Goal: Transaction & Acquisition: Purchase product/service

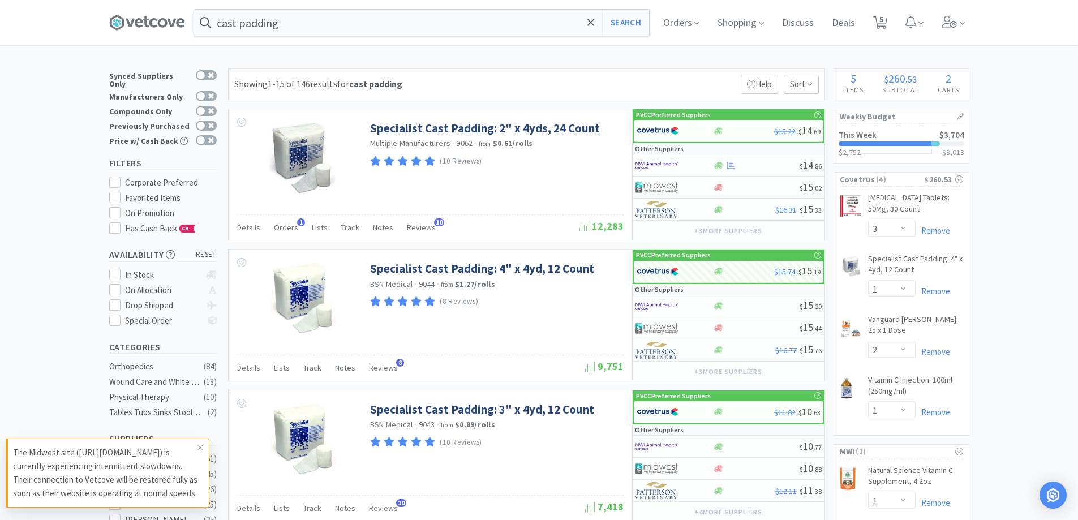
select select "3"
select select "1"
select select "2"
select select "1"
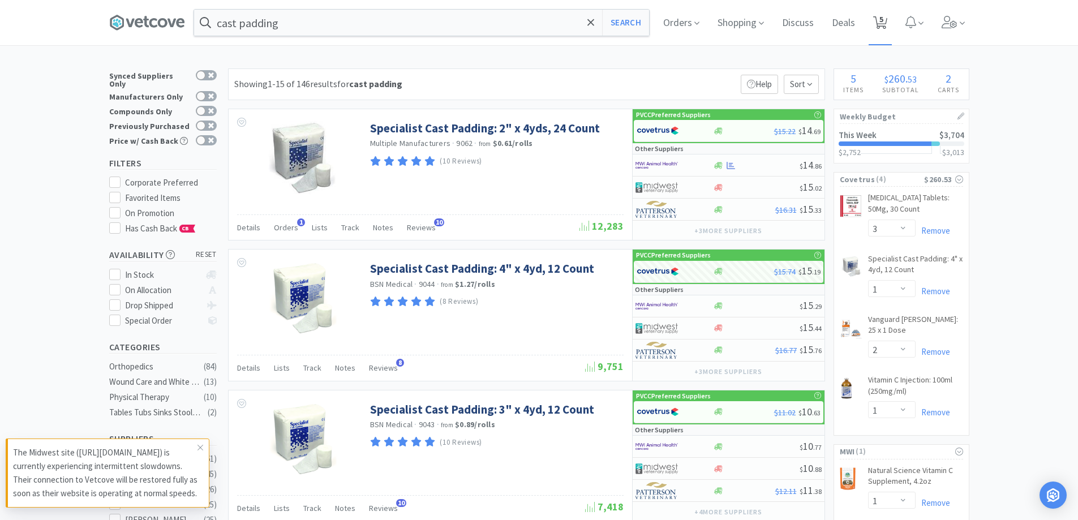
click at [884, 25] on span "5" at bounding box center [882, 19] width 4 height 45
select select "3"
select select "1"
select select "2"
select select "1"
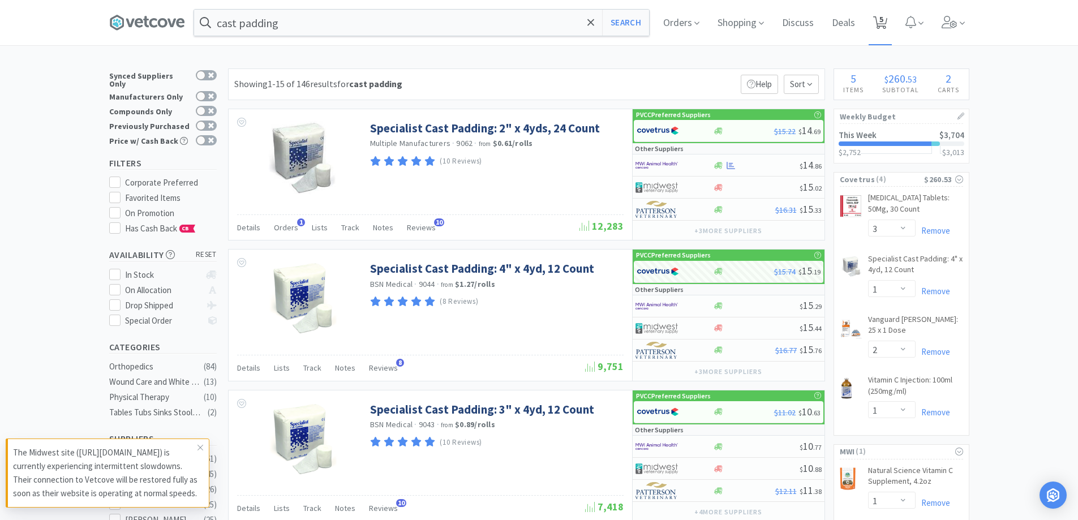
select select "1"
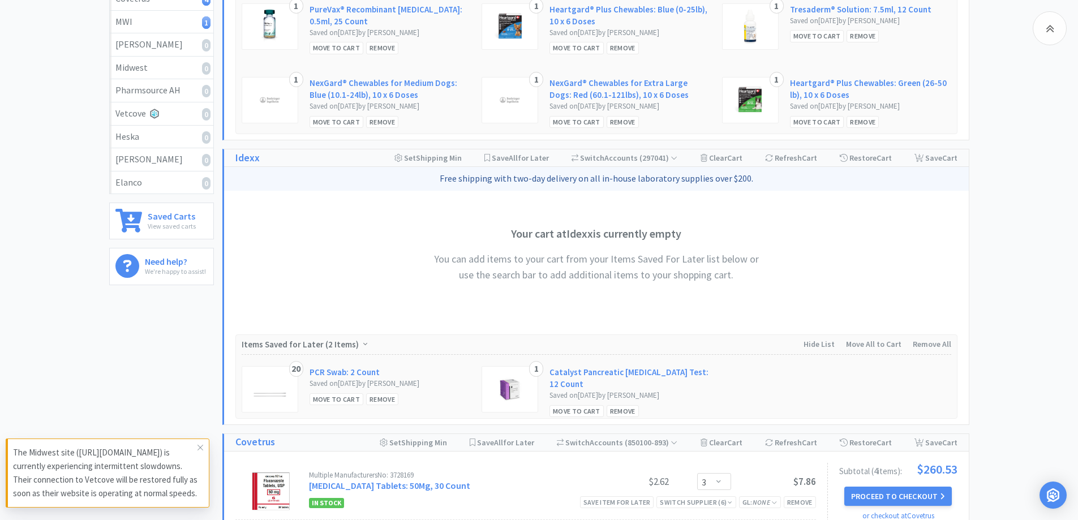
scroll to position [679, 0]
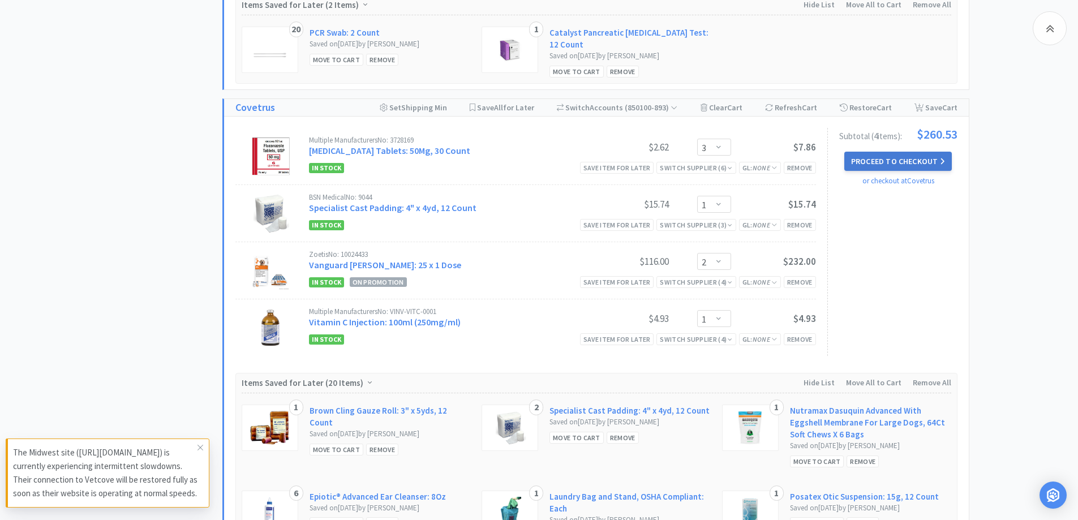
click at [893, 157] on button "Proceed to Checkout" at bounding box center [899, 161] width 108 height 19
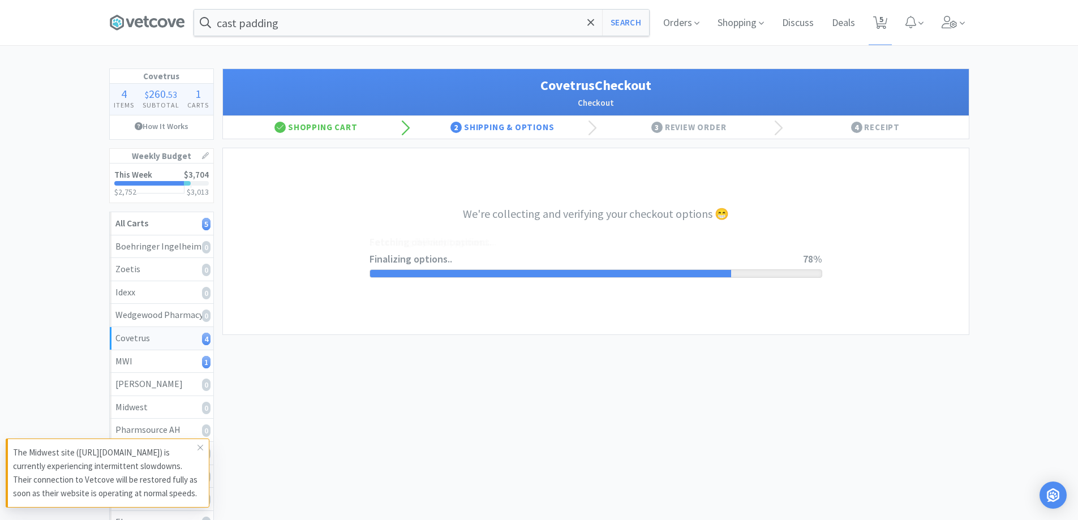
select select "ACCOUNT"
select select "cvt-standard-net"
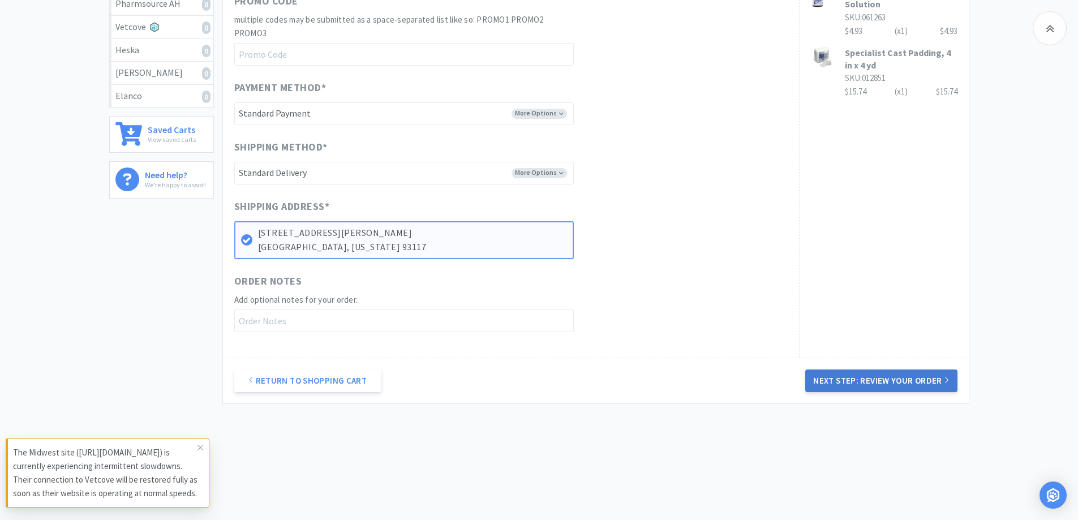
click at [846, 385] on button "Next Step: Review Your Order" at bounding box center [882, 381] width 152 height 23
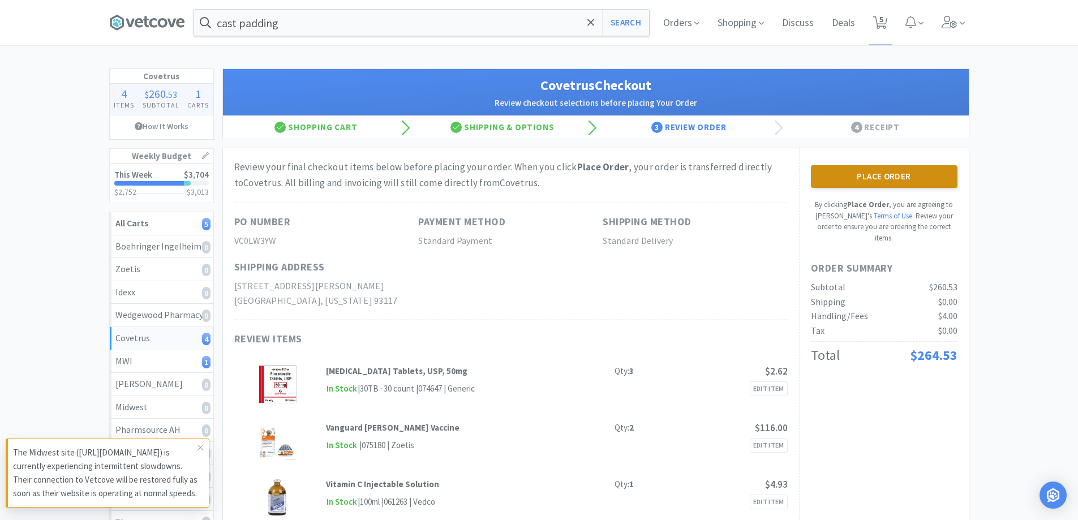
click at [918, 186] on button "Place Order" at bounding box center [884, 176] width 147 height 23
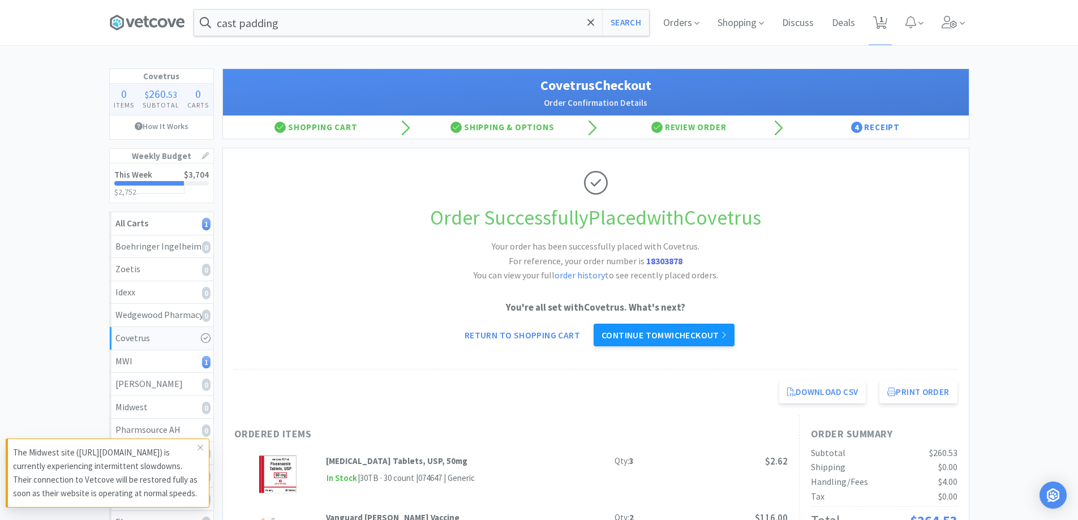
click at [673, 335] on link "Continue to MWI checkout" at bounding box center [664, 335] width 141 height 23
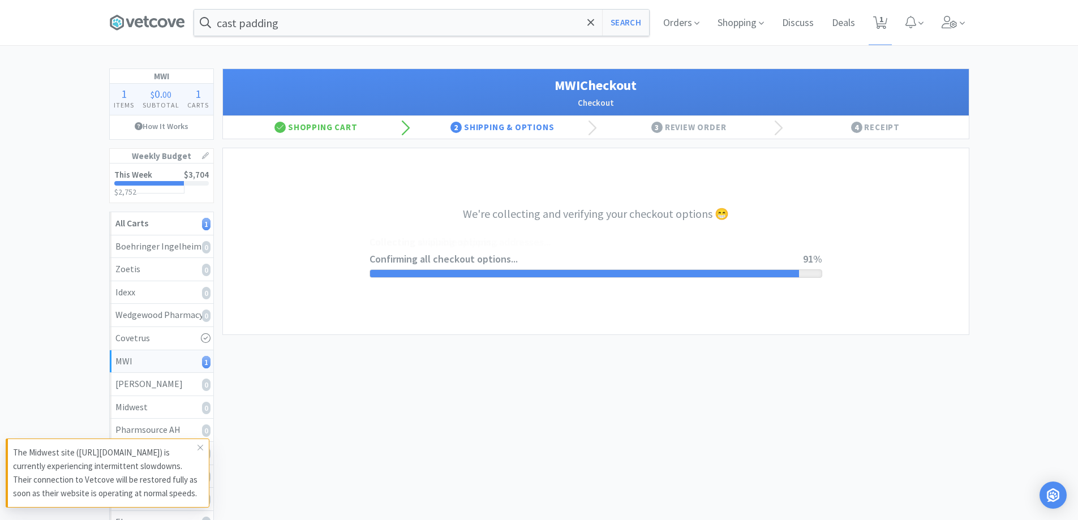
select select "STD_"
select select "FVS"
